Goal: Navigation & Orientation: Find specific page/section

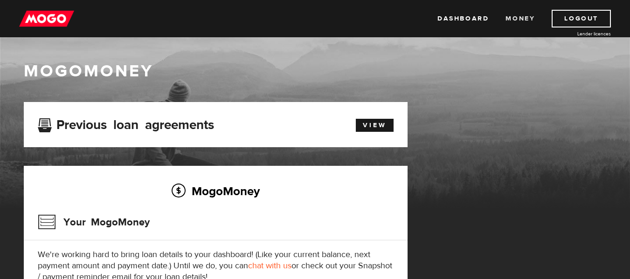
click at [519, 18] on link "Money" at bounding box center [520, 19] width 29 height 18
click at [464, 17] on link "Dashboard" at bounding box center [463, 19] width 51 height 18
click at [372, 127] on link "View" at bounding box center [375, 125] width 38 height 13
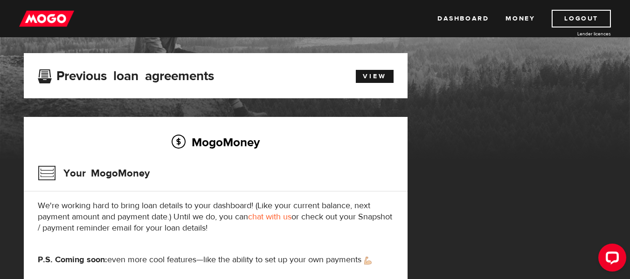
scroll to position [47, 0]
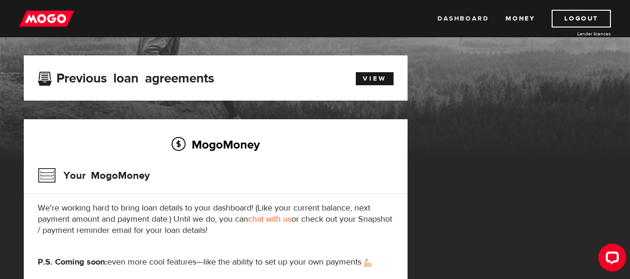
click at [468, 16] on link "Dashboard" at bounding box center [463, 19] width 51 height 18
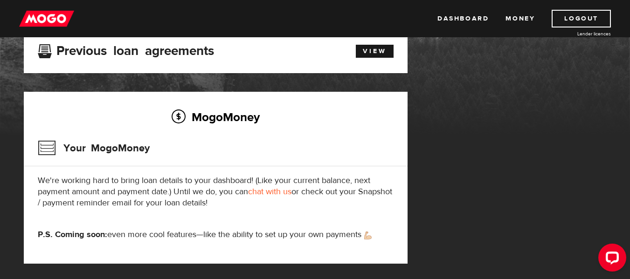
scroll to position [21, 0]
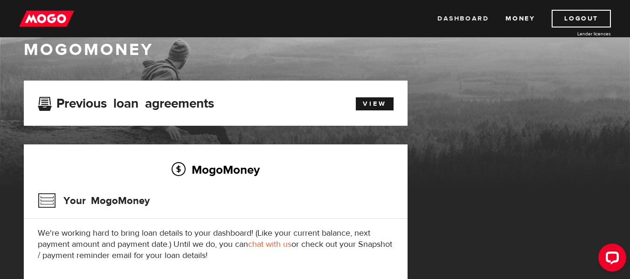
click at [454, 18] on link "Dashboard" at bounding box center [463, 19] width 51 height 18
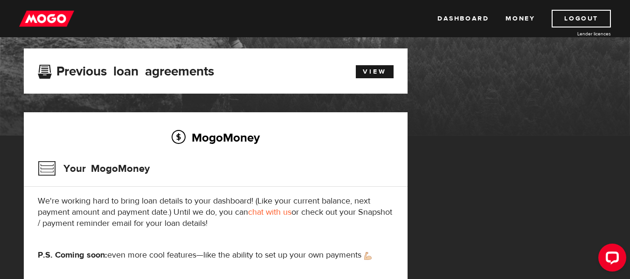
scroll to position [47, 0]
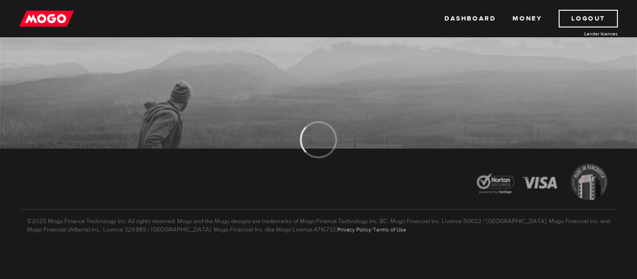
click at [45, 13] on img at bounding box center [46, 19] width 55 height 18
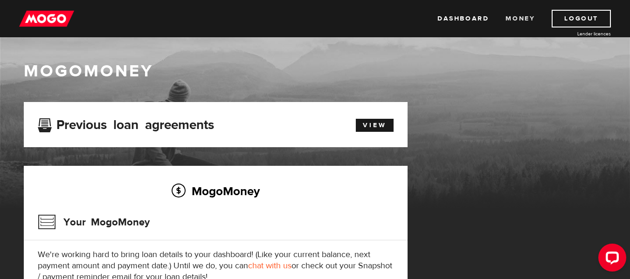
click at [514, 15] on link "Money" at bounding box center [520, 19] width 29 height 18
click at [456, 21] on link "Dashboard" at bounding box center [463, 19] width 51 height 18
